Goal: Use online tool/utility: Use online tool/utility

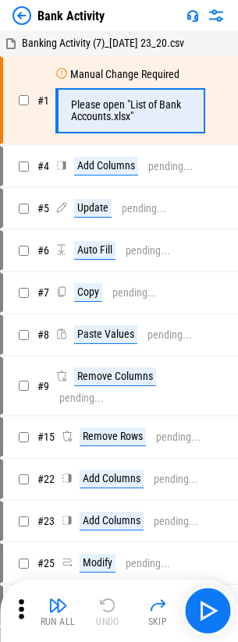
click at [23, 19] on img at bounding box center [21, 15] width 19 height 19
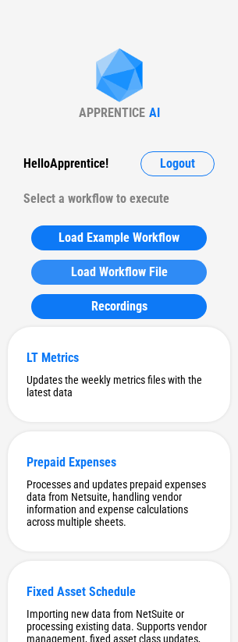
click at [153, 278] on span "Load Workflow File" at bounding box center [119, 272] width 97 height 12
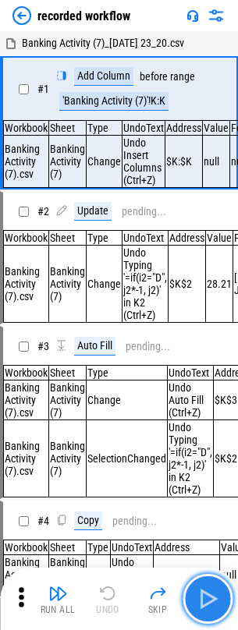
click at [199, 592] on img "button" at bounding box center [207, 598] width 25 height 25
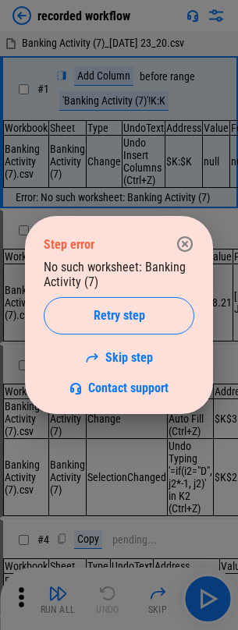
click at [108, 329] on button "Retry step" at bounding box center [119, 315] width 150 height 37
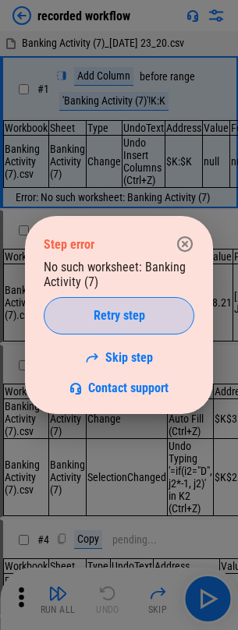
click at [114, 317] on span "Retry step" at bounding box center [119, 316] width 51 height 12
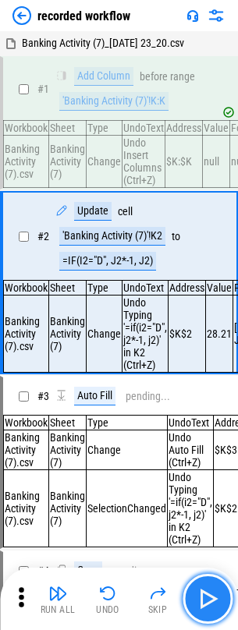
click at [215, 598] on img "button" at bounding box center [207, 598] width 25 height 25
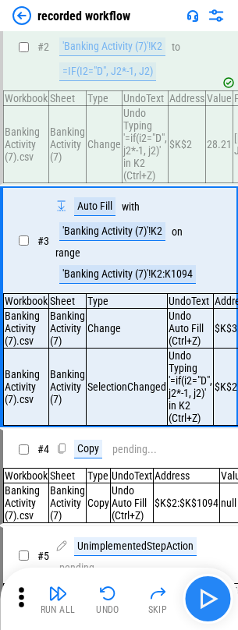
scroll to position [195, 0]
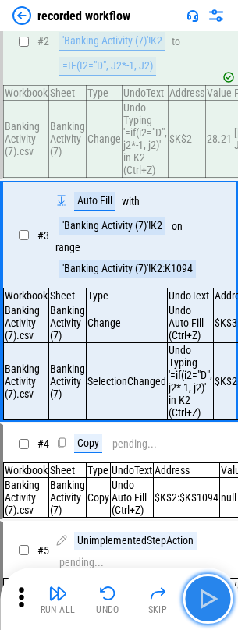
click at [215, 598] on img "button" at bounding box center [207, 598] width 25 height 25
click at [215, 598] on div "Run All Undo Skip" at bounding box center [120, 599] width 222 height 50
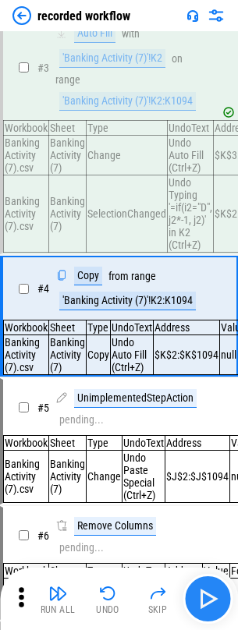
scroll to position [383, 0]
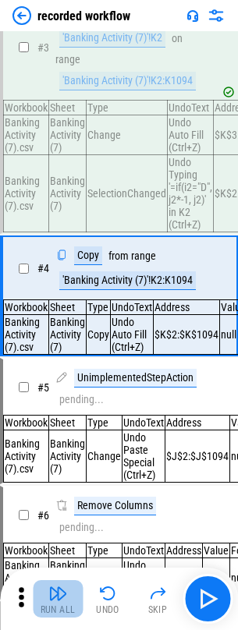
click at [73, 594] on button "Run All" at bounding box center [58, 598] width 50 height 37
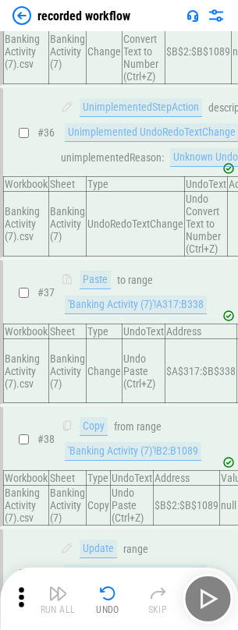
scroll to position [6252, 0]
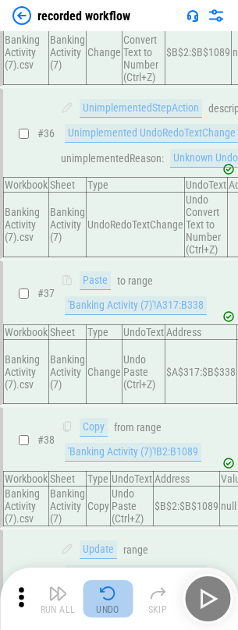
click at [106, 600] on img "button" at bounding box center [107, 593] width 19 height 19
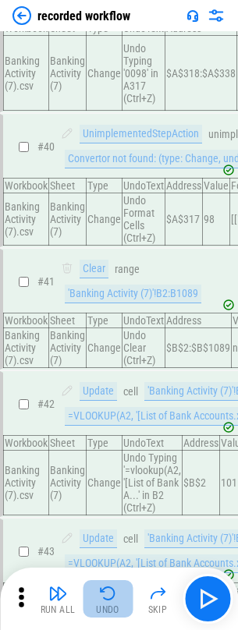
click at [106, 600] on img "button" at bounding box center [107, 593] width 19 height 19
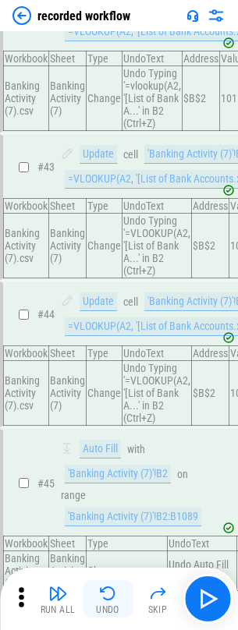
click at [106, 600] on img "button" at bounding box center [107, 593] width 19 height 19
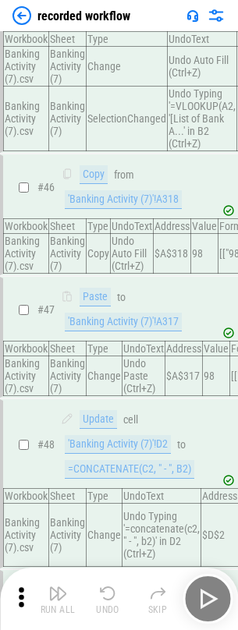
click at [106, 600] on img "button" at bounding box center [107, 593] width 19 height 19
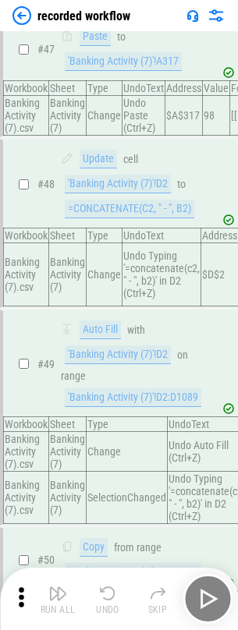
click at [106, 600] on img "button" at bounding box center [107, 593] width 19 height 19
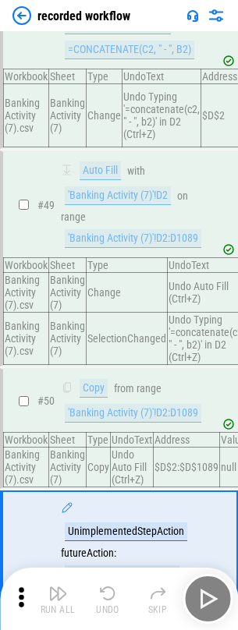
click at [106, 600] on img "button" at bounding box center [107, 593] width 19 height 19
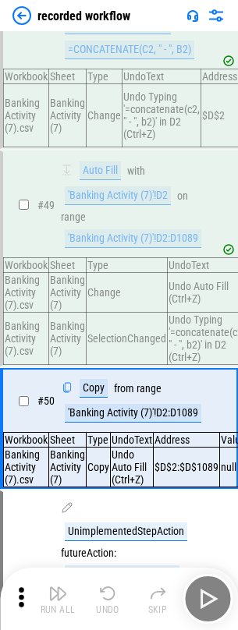
scroll to position [8215, 0]
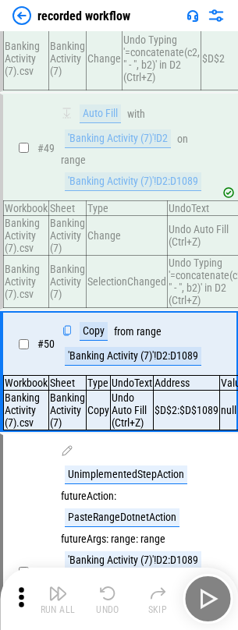
click at [106, 600] on div "Run All Undo Skip" at bounding box center [120, 599] width 222 height 50
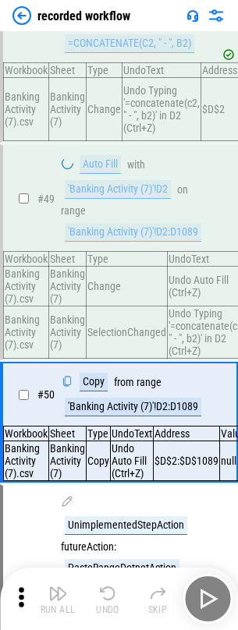
scroll to position [8137, 0]
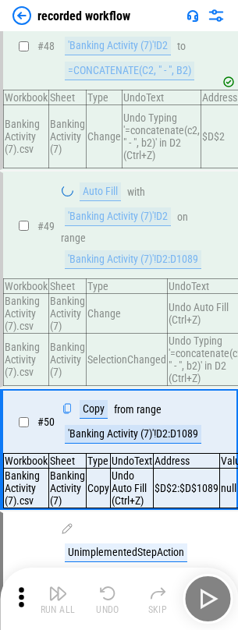
click at [107, 597] on div "Run All Undo Skip" at bounding box center [120, 599] width 222 height 50
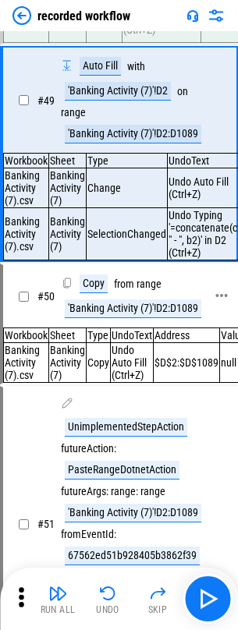
scroll to position [8222, 0]
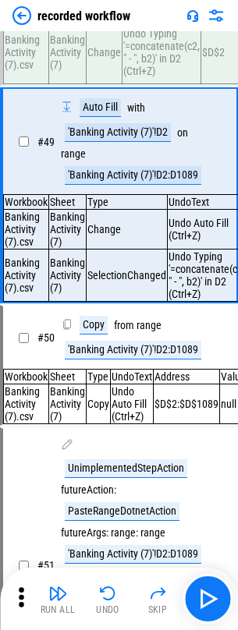
click at [114, 595] on img "button" at bounding box center [107, 593] width 19 height 19
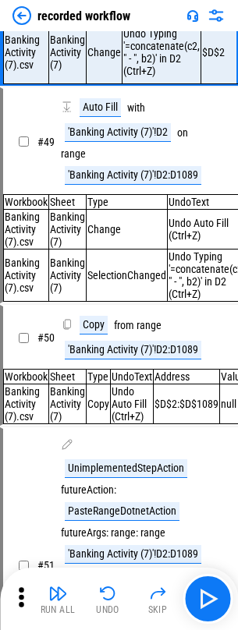
click at [114, 595] on img "button" at bounding box center [107, 593] width 19 height 19
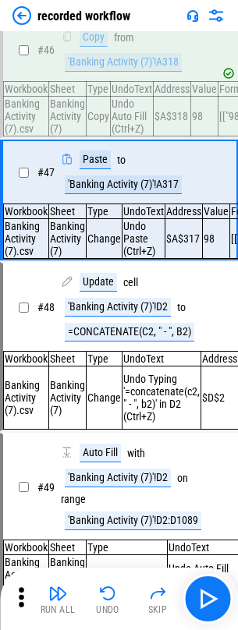
scroll to position [7875, 0]
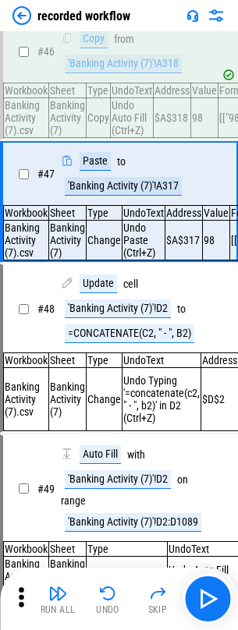
click at [114, 595] on img "button" at bounding box center [107, 593] width 19 height 19
click at [114, 595] on div "Run All Undo Skip" at bounding box center [120, 599] width 222 height 50
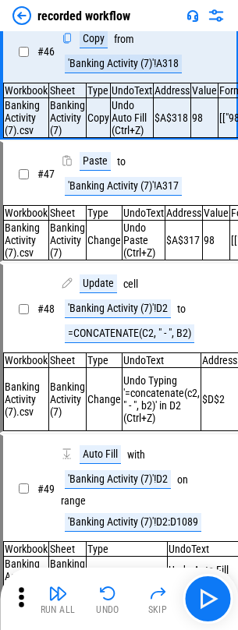
click at [114, 594] on img "button" at bounding box center [107, 593] width 19 height 19
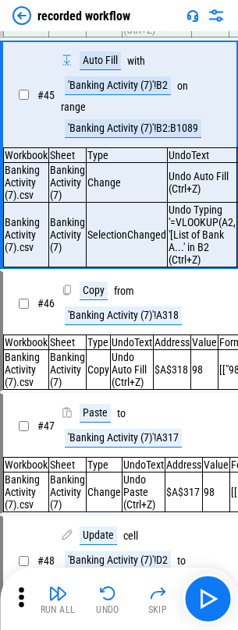
scroll to position [7568, 0]
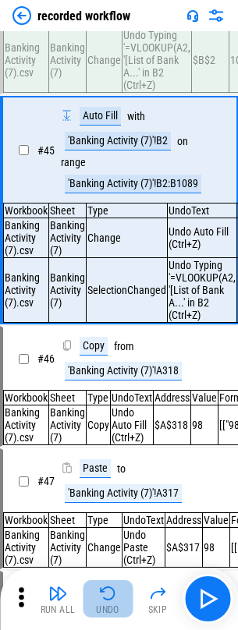
click at [114, 593] on img "button" at bounding box center [107, 593] width 19 height 19
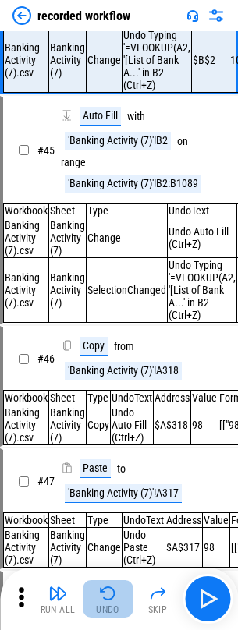
click at [114, 593] on img "button" at bounding box center [107, 593] width 19 height 19
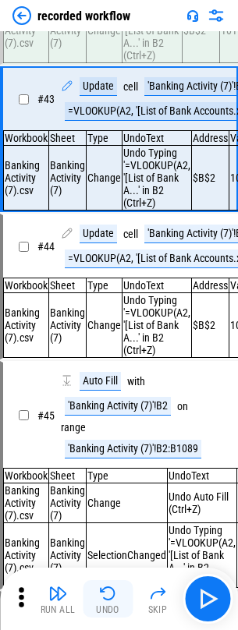
scroll to position [7221, 0]
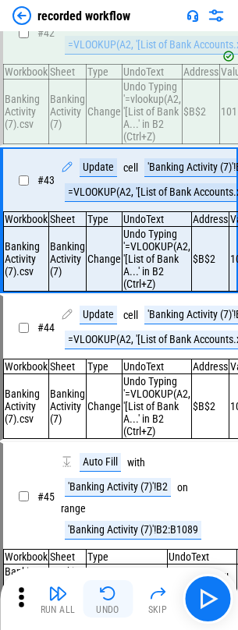
click at [114, 593] on img "button" at bounding box center [107, 593] width 19 height 19
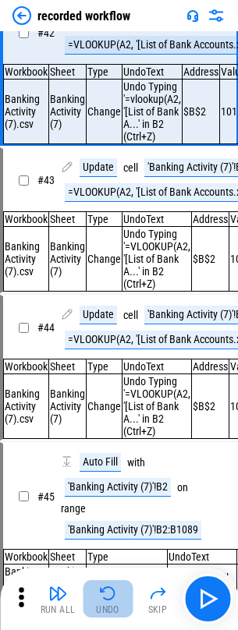
click at [114, 593] on img "button" at bounding box center [107, 593] width 19 height 19
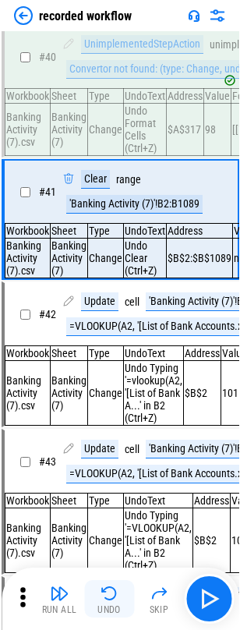
scroll to position [6931, 0]
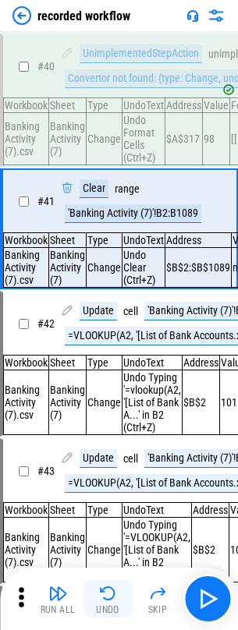
click at [114, 593] on img "button" at bounding box center [107, 593] width 19 height 19
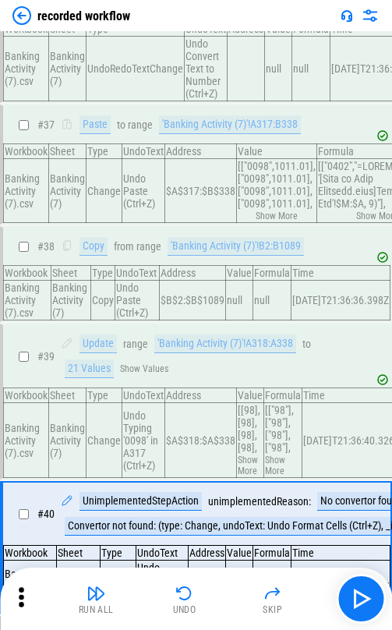
scroll to position [5013, 0]
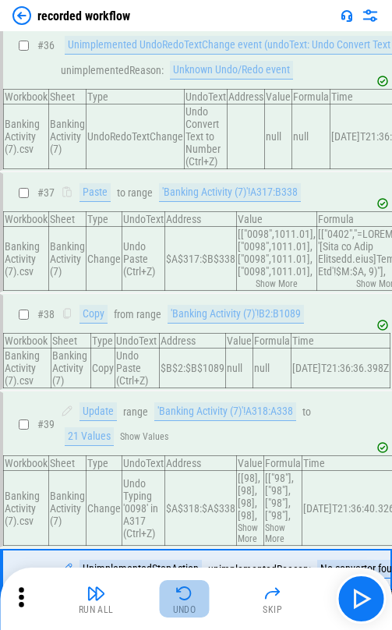
click at [175, 594] on img "button" at bounding box center [184, 593] width 19 height 19
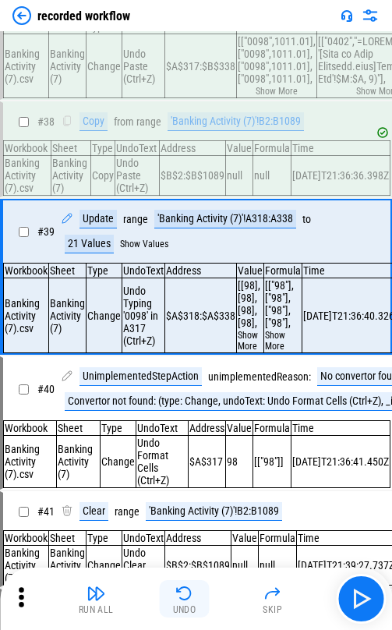
scroll to position [5225, 0]
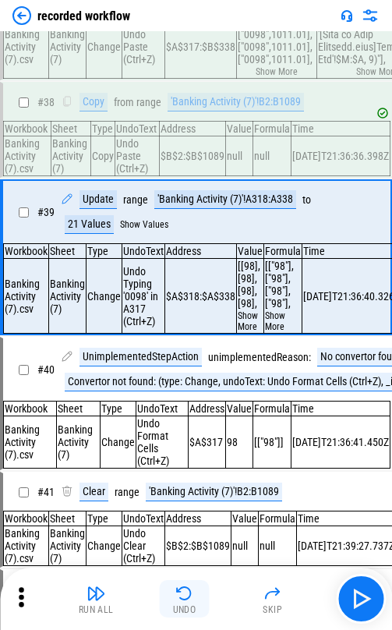
click at [175, 594] on img "button" at bounding box center [184, 593] width 19 height 19
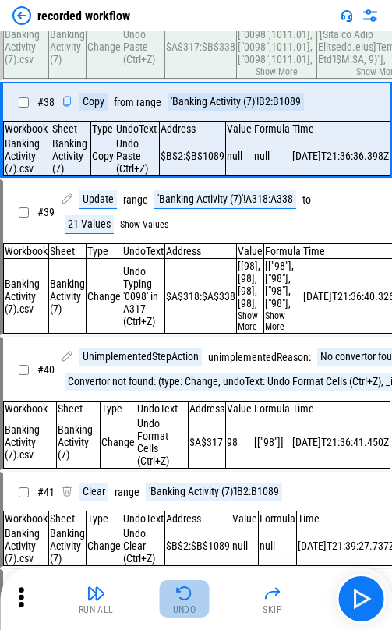
click at [175, 593] on img "button" at bounding box center [184, 593] width 19 height 19
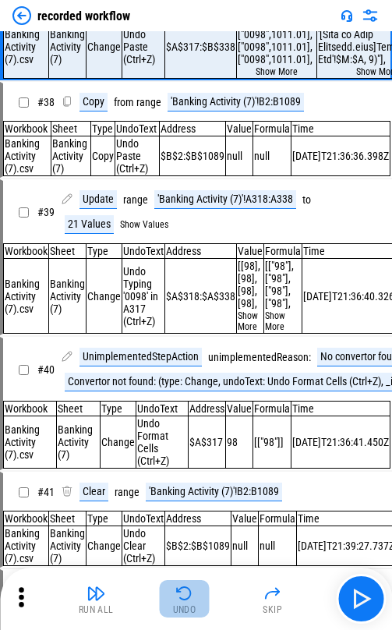
click at [175, 593] on img "button" at bounding box center [184, 593] width 19 height 19
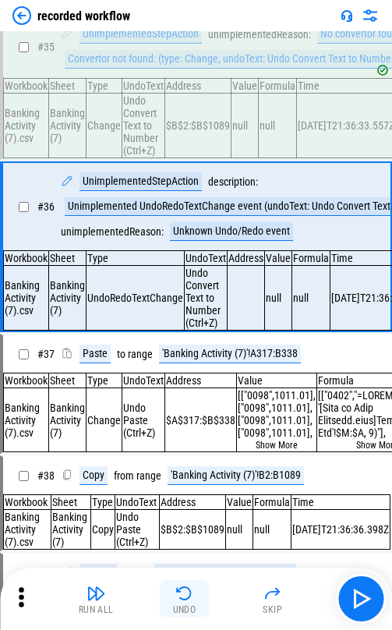
scroll to position [4834, 0]
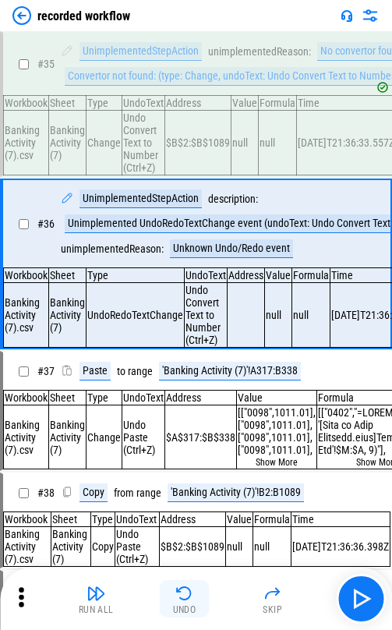
click at [175, 592] on img "button" at bounding box center [184, 593] width 19 height 19
click at [175, 592] on div "Run All Undo Skip" at bounding box center [197, 599] width 377 height 50
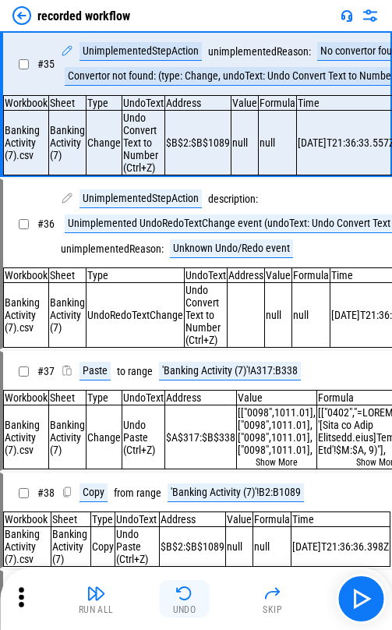
click at [175, 592] on img "button" at bounding box center [184, 593] width 19 height 19
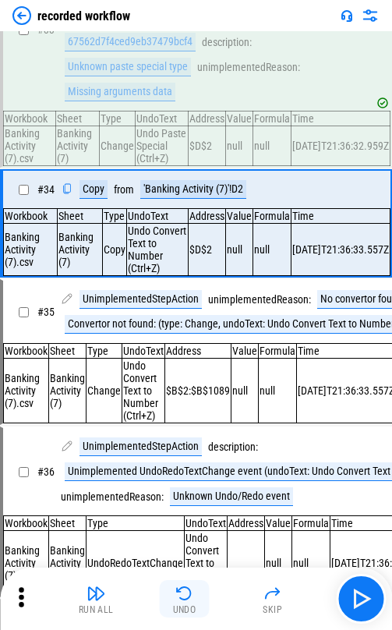
scroll to position [4536, 0]
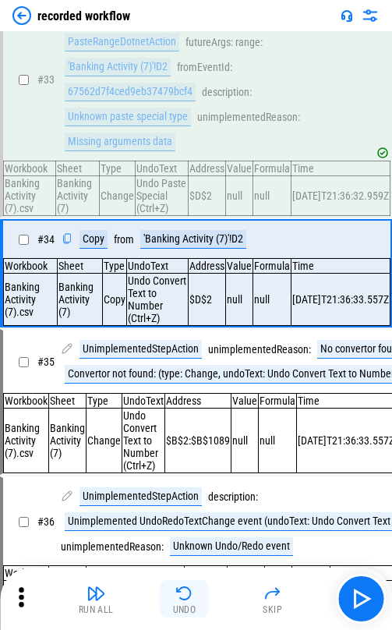
click at [175, 592] on img "button" at bounding box center [184, 593] width 19 height 19
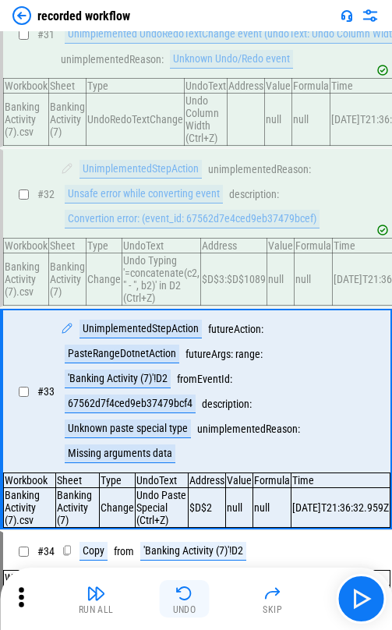
scroll to position [4303, 0]
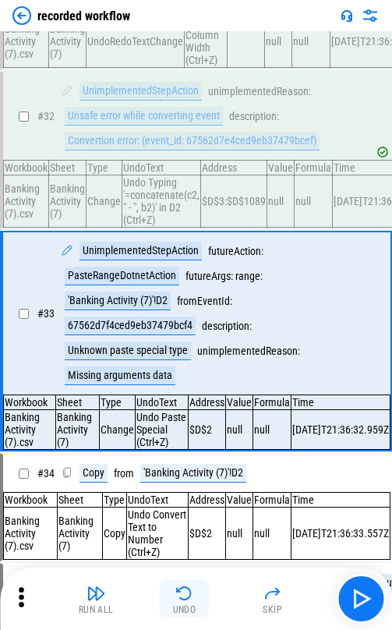
click at [179, 603] on button "Undo" at bounding box center [185, 598] width 50 height 37
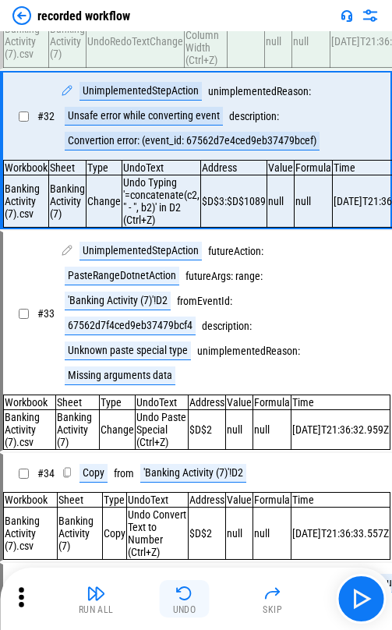
click at [183, 605] on div "Undo" at bounding box center [184, 609] width 23 height 9
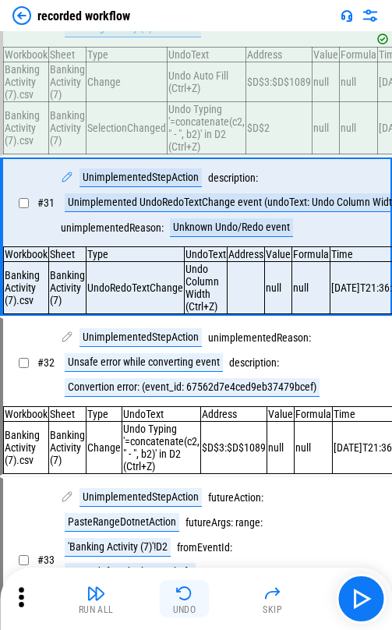
scroll to position [4009, 0]
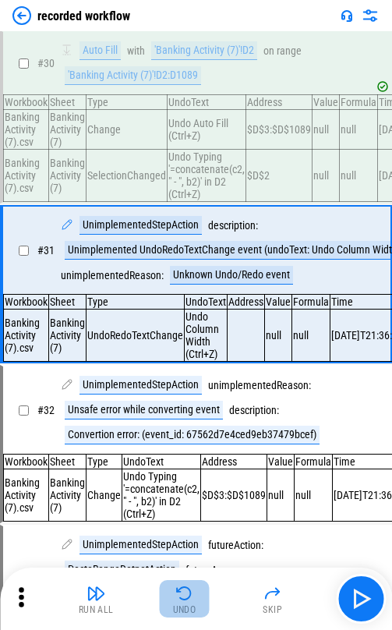
click at [183, 605] on div "Undo" at bounding box center [184, 609] width 23 height 9
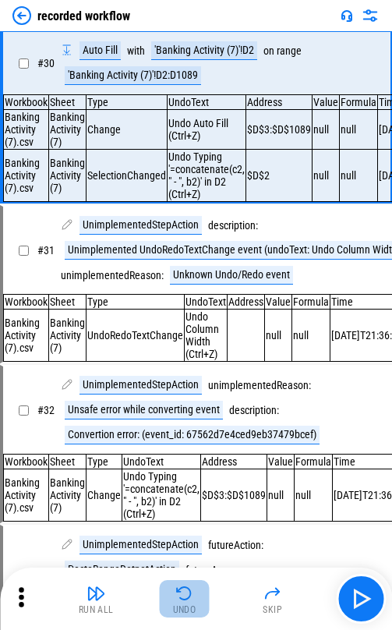
click at [183, 605] on div "Undo" at bounding box center [184, 609] width 23 height 9
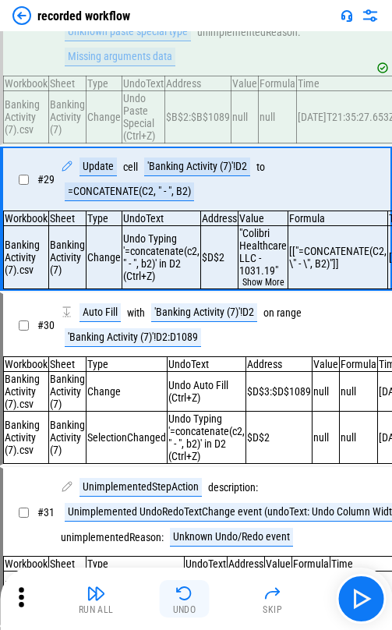
scroll to position [3673, 0]
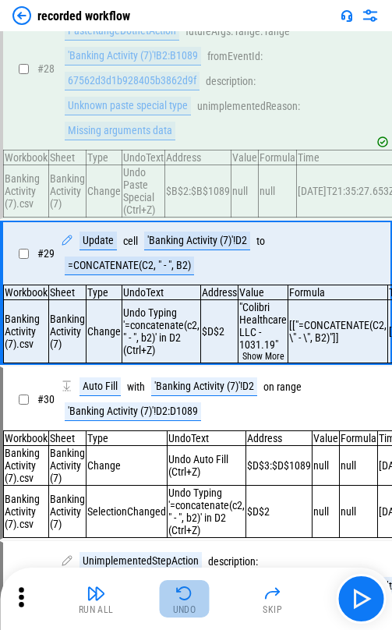
click at [183, 605] on div "Undo" at bounding box center [184, 609] width 23 height 9
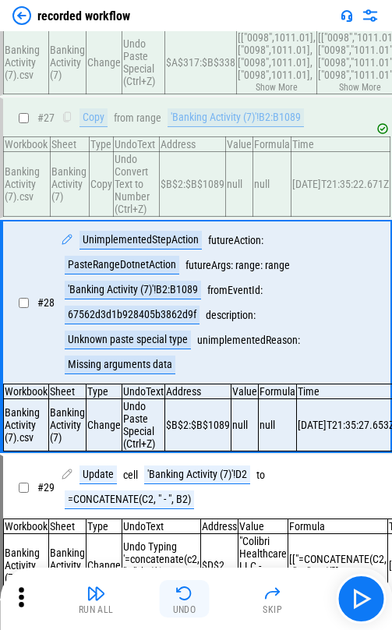
scroll to position [3517, 0]
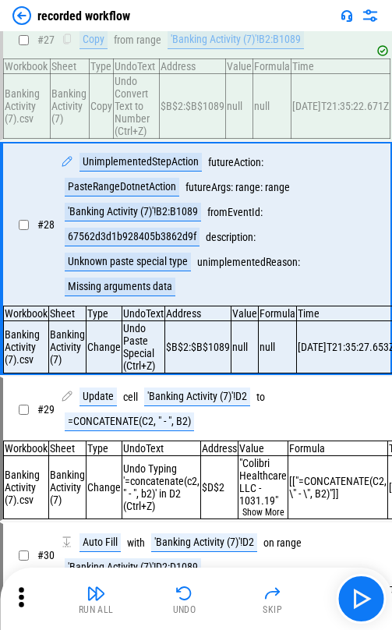
click at [30, 593] on icon at bounding box center [20, 596] width 23 height 23
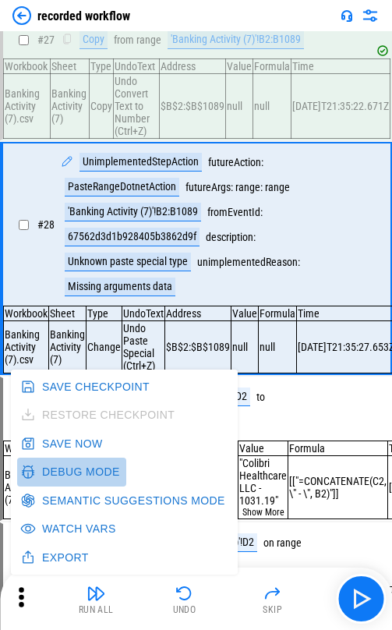
click at [92, 472] on button "Debug Mode" at bounding box center [71, 472] width 109 height 29
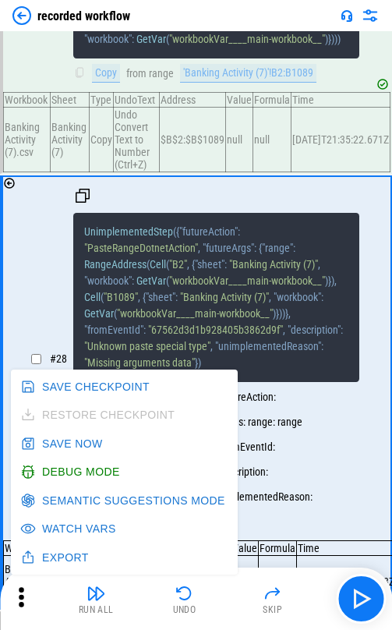
click at [19, 590] on icon at bounding box center [21, 596] width 5 height 19
click at [47, 344] on div "# 28 UnimplementedStep ( { "futureAction" : "PasteRangeDotnetAction" , "futureA…" at bounding box center [195, 358] width 359 height 363
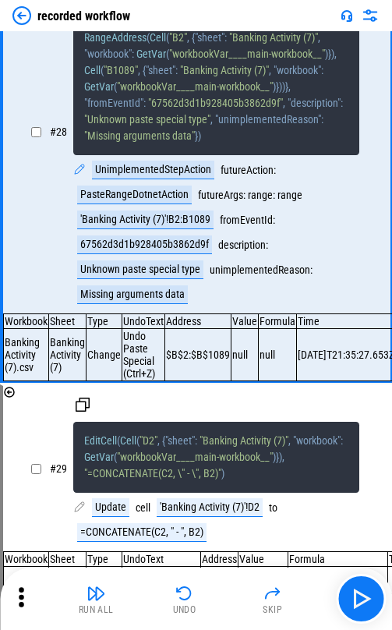
scroll to position [7347, 0]
